Goal: Information Seeking & Learning: Check status

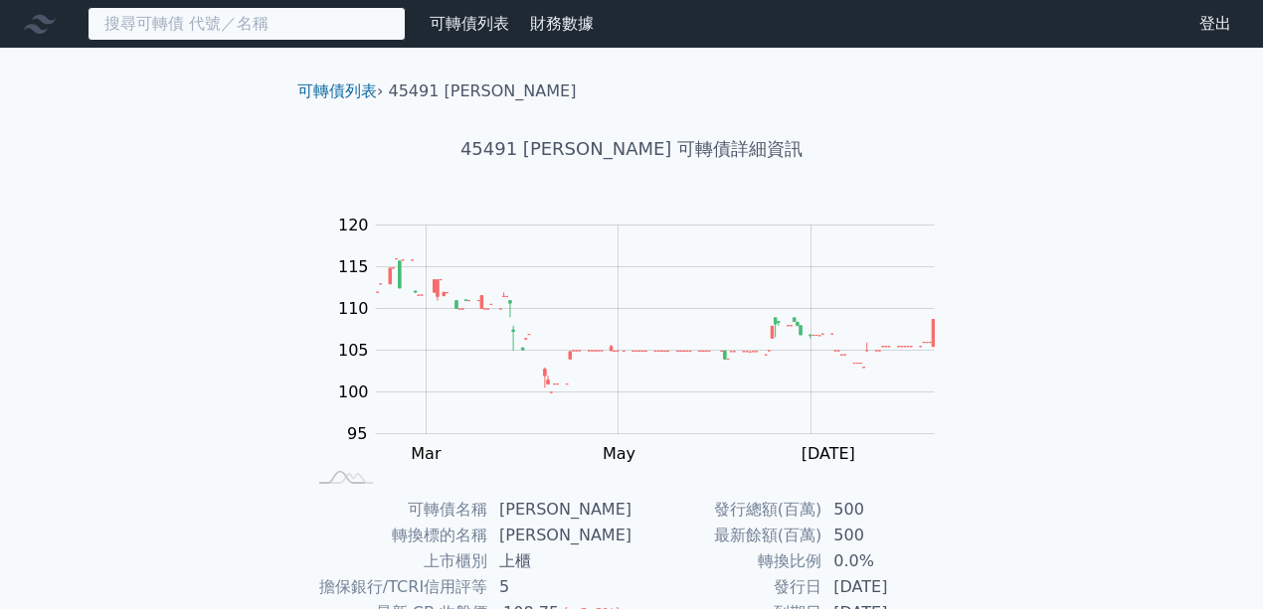
click at [308, 29] on input at bounding box center [246, 24] width 318 height 34
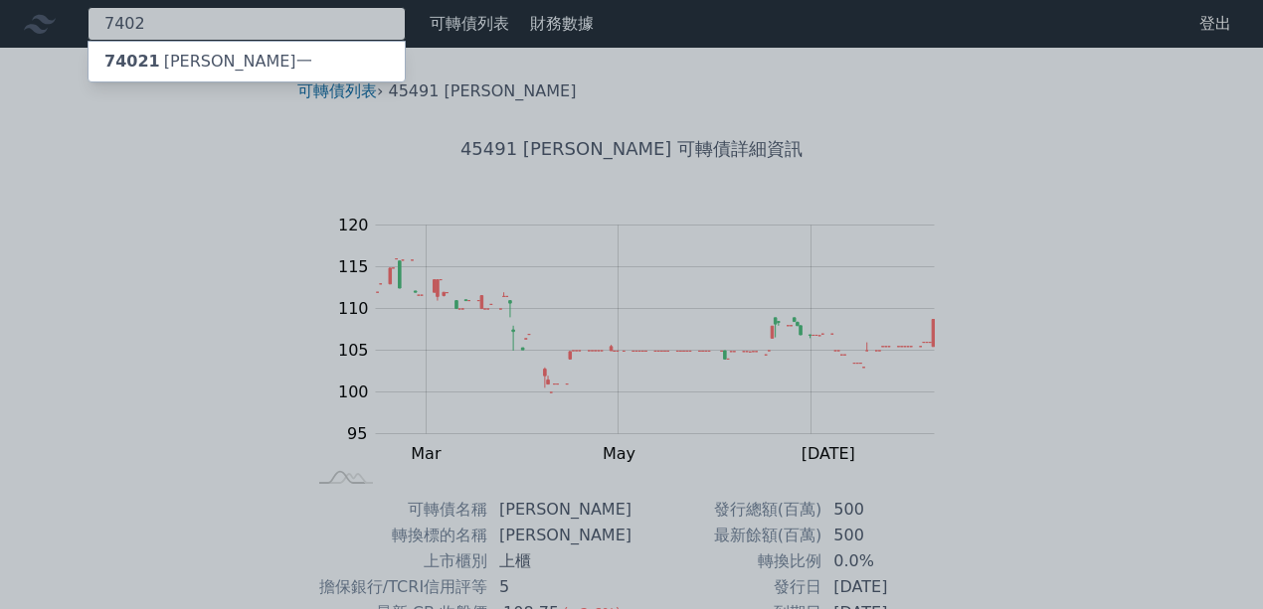
type input "7402"
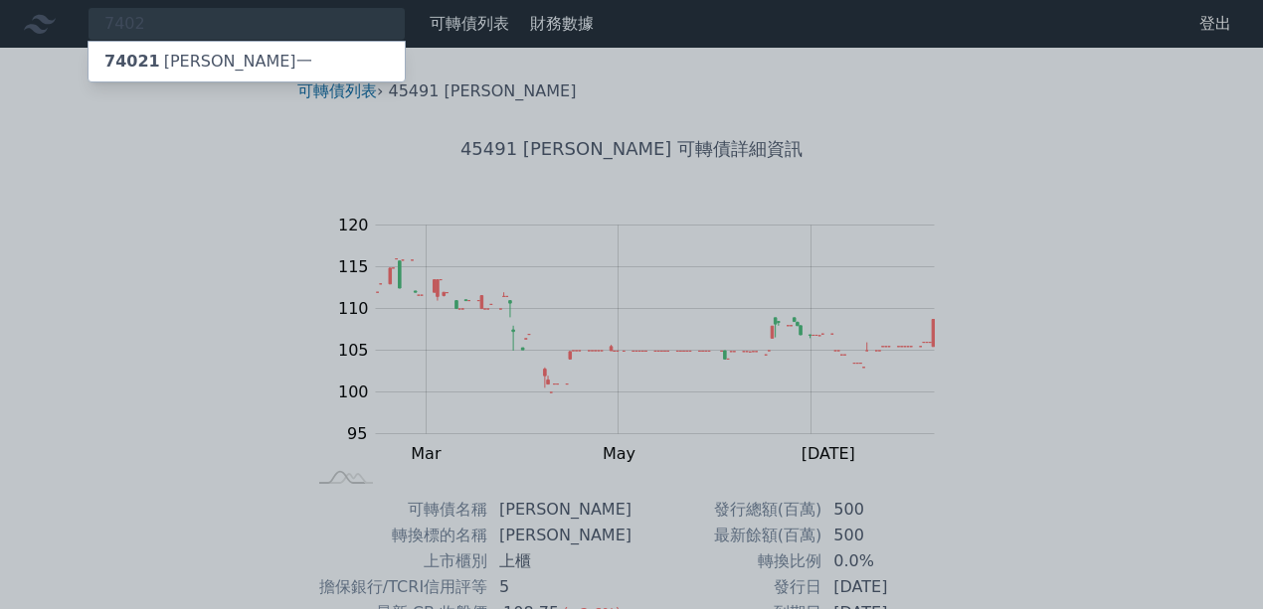
click at [284, 90] on div at bounding box center [631, 304] width 1263 height 609
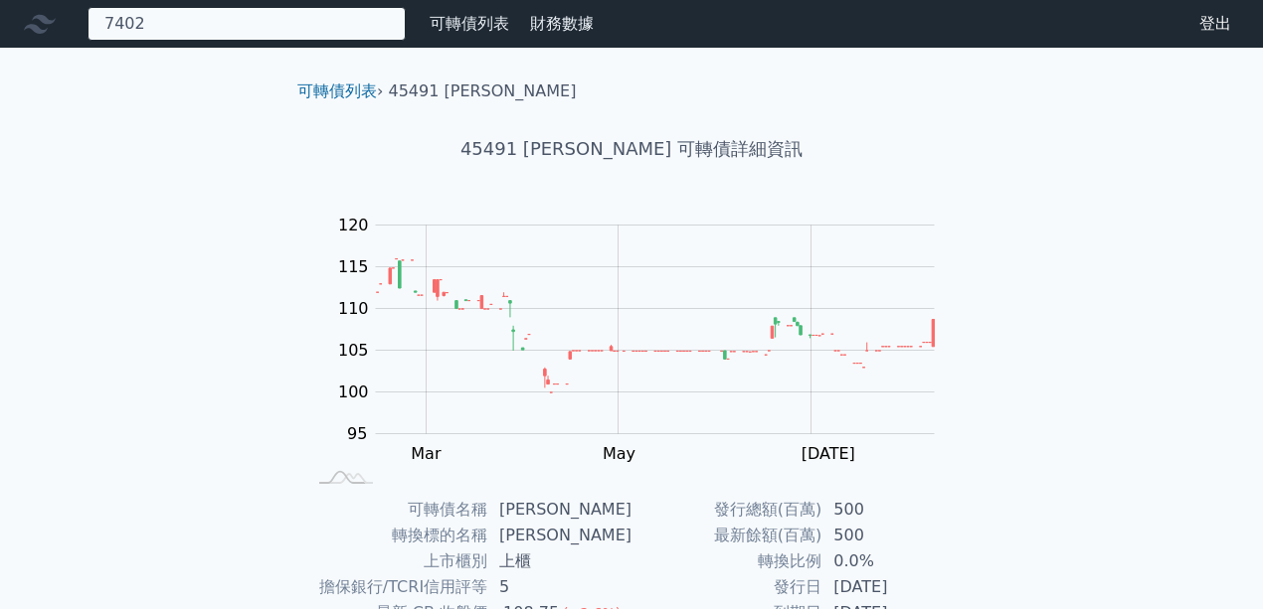
click at [257, 40] on div "7402 74021 邑錡一" at bounding box center [246, 24] width 318 height 34
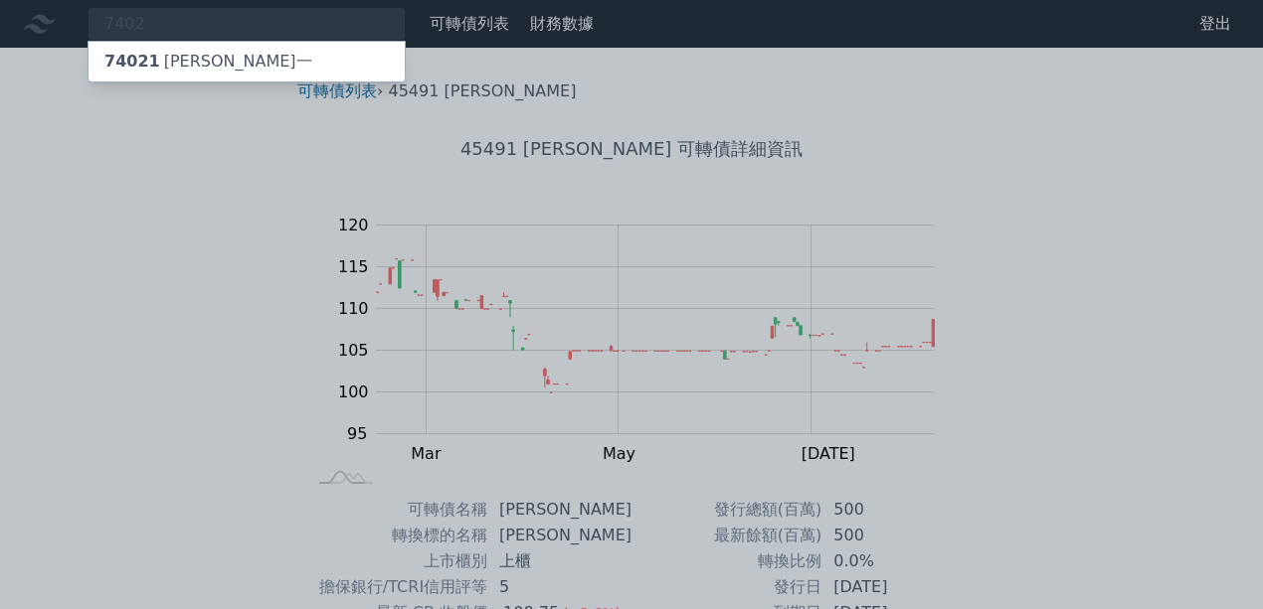
click at [257, 58] on div "74021 [PERSON_NAME]一" at bounding box center [246, 62] width 316 height 40
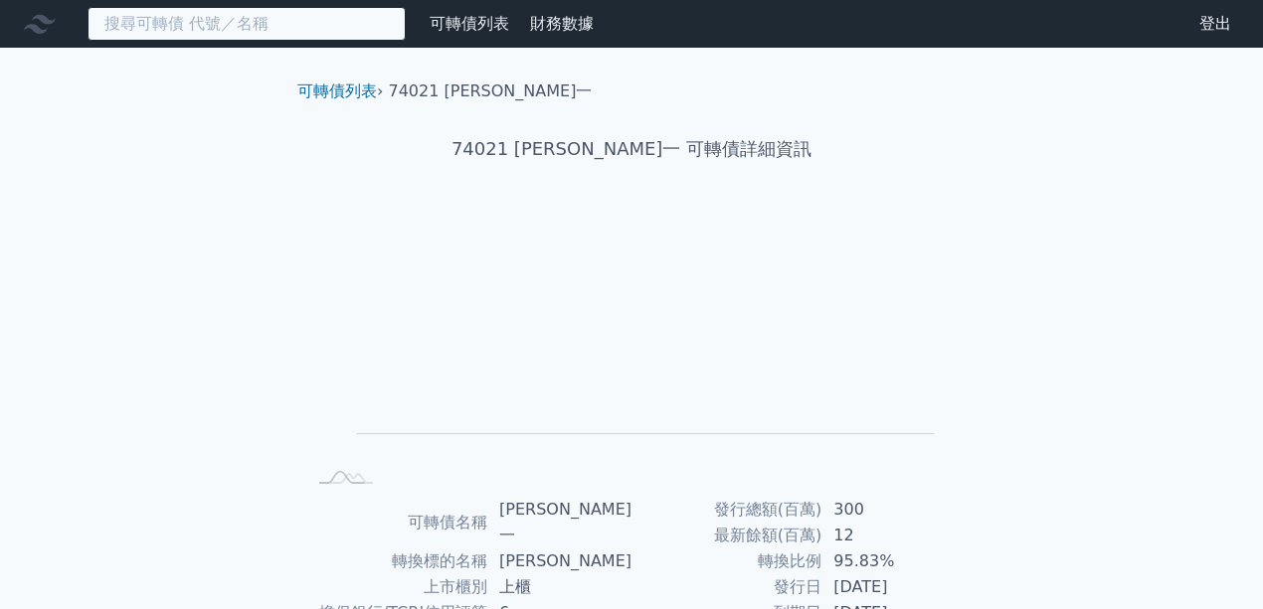
click at [352, 26] on input at bounding box center [246, 24] width 318 height 34
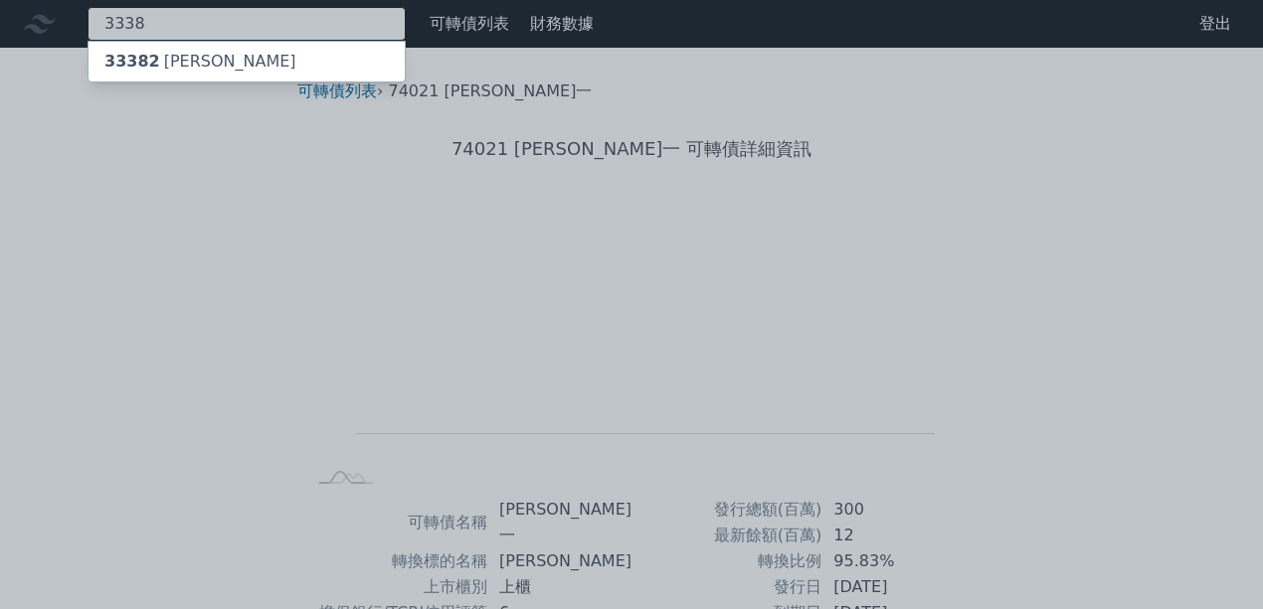
type input "3338"
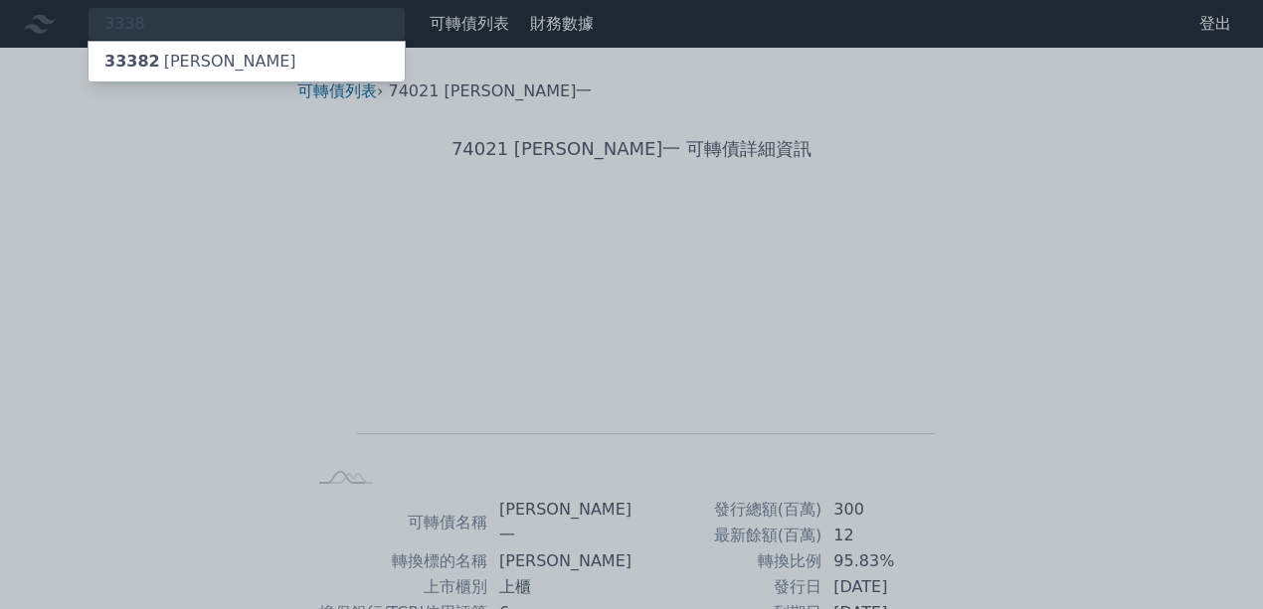
click at [331, 53] on div "33382 [PERSON_NAME]" at bounding box center [246, 62] width 316 height 40
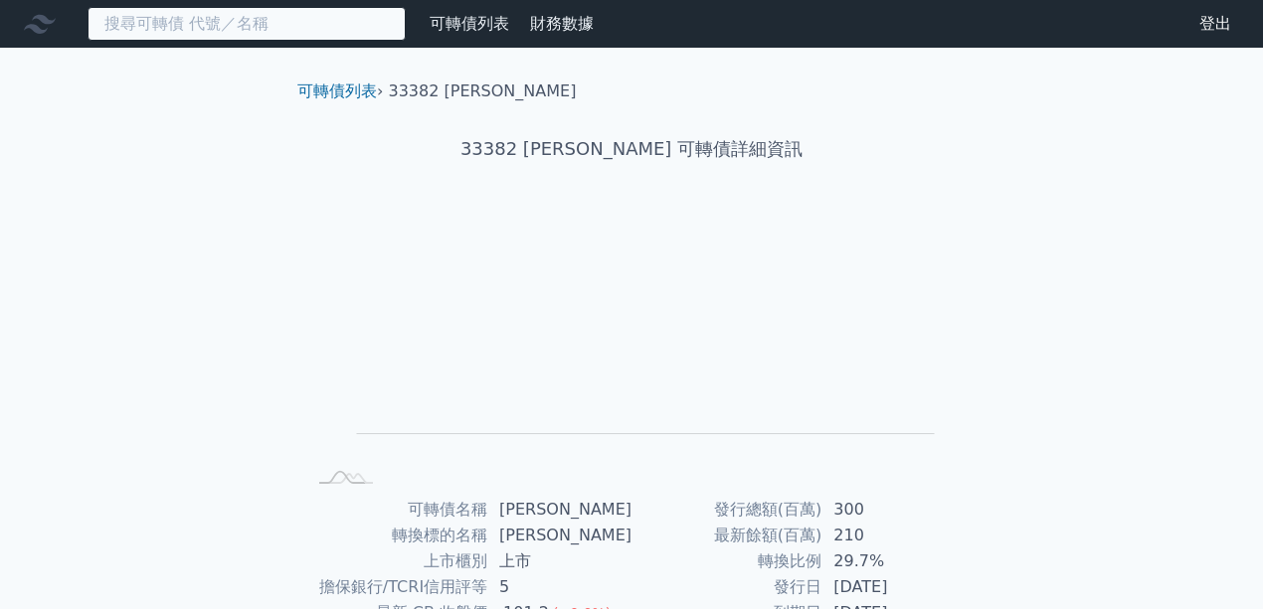
click at [306, 32] on input at bounding box center [246, 24] width 318 height 34
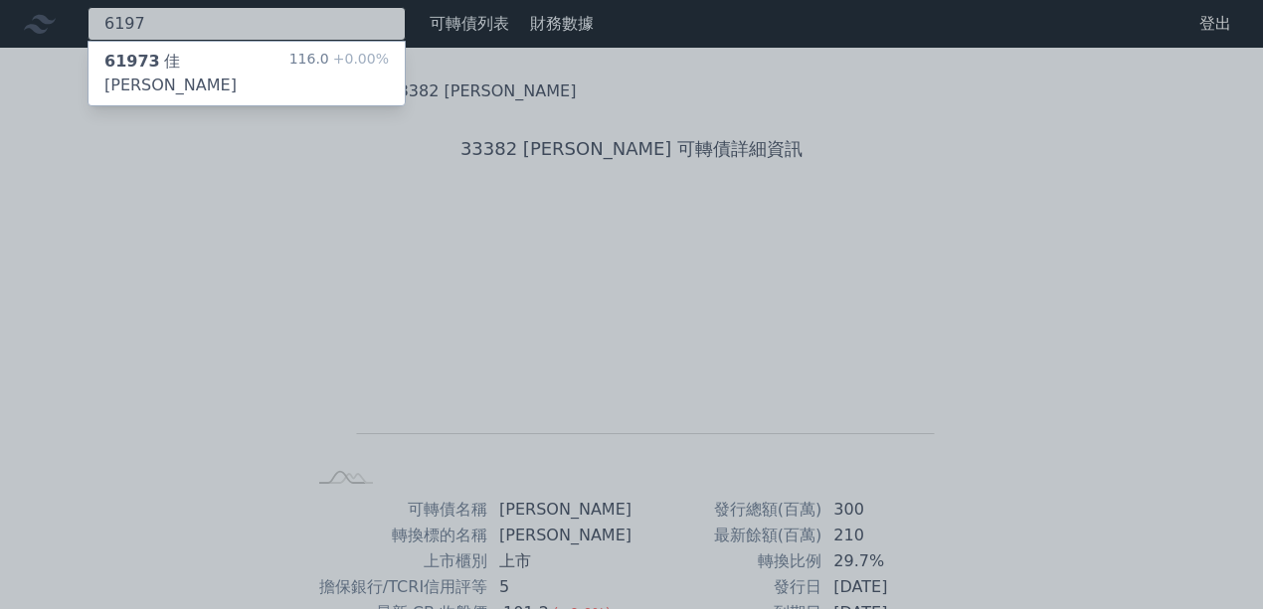
type input "6197"
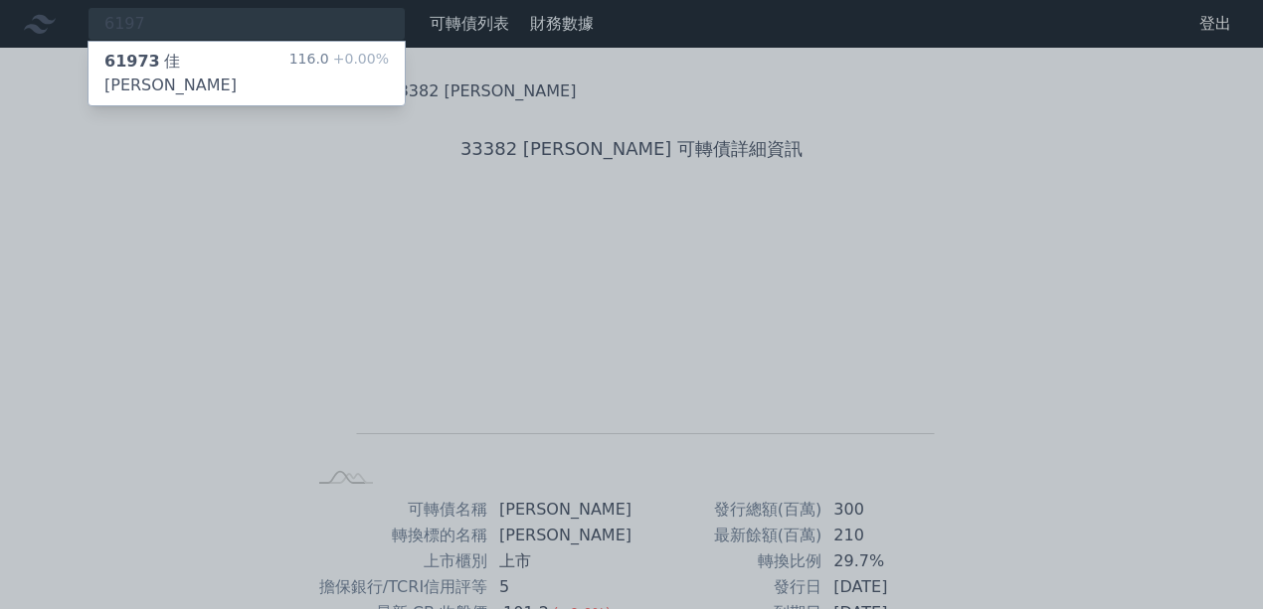
click at [249, 49] on div "61973 [PERSON_NAME][PERSON_NAME]三 116.0 +0.00%" at bounding box center [246, 74] width 316 height 64
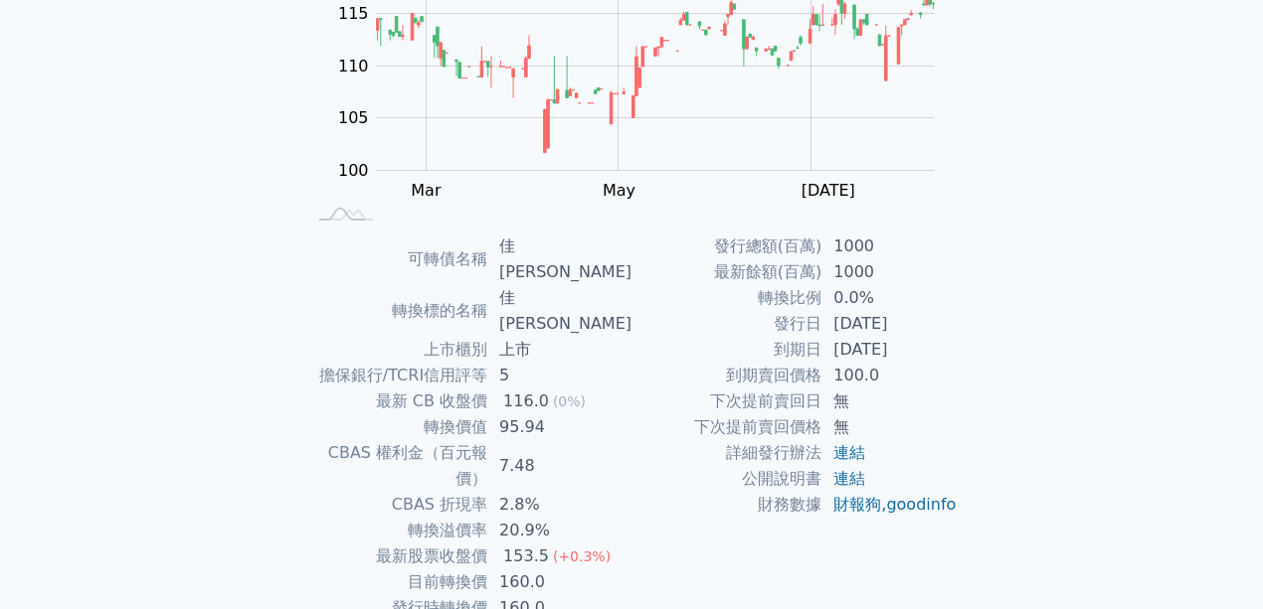
scroll to position [264, 0]
drag, startPoint x: 507, startPoint y: 509, endPoint x: 581, endPoint y: 510, distance: 73.6
click at [580, 569] on td "160.0" at bounding box center [559, 582] width 144 height 26
click at [597, 569] on td "160.0" at bounding box center [559, 582] width 144 height 26
